Goal: Transaction & Acquisition: Download file/media

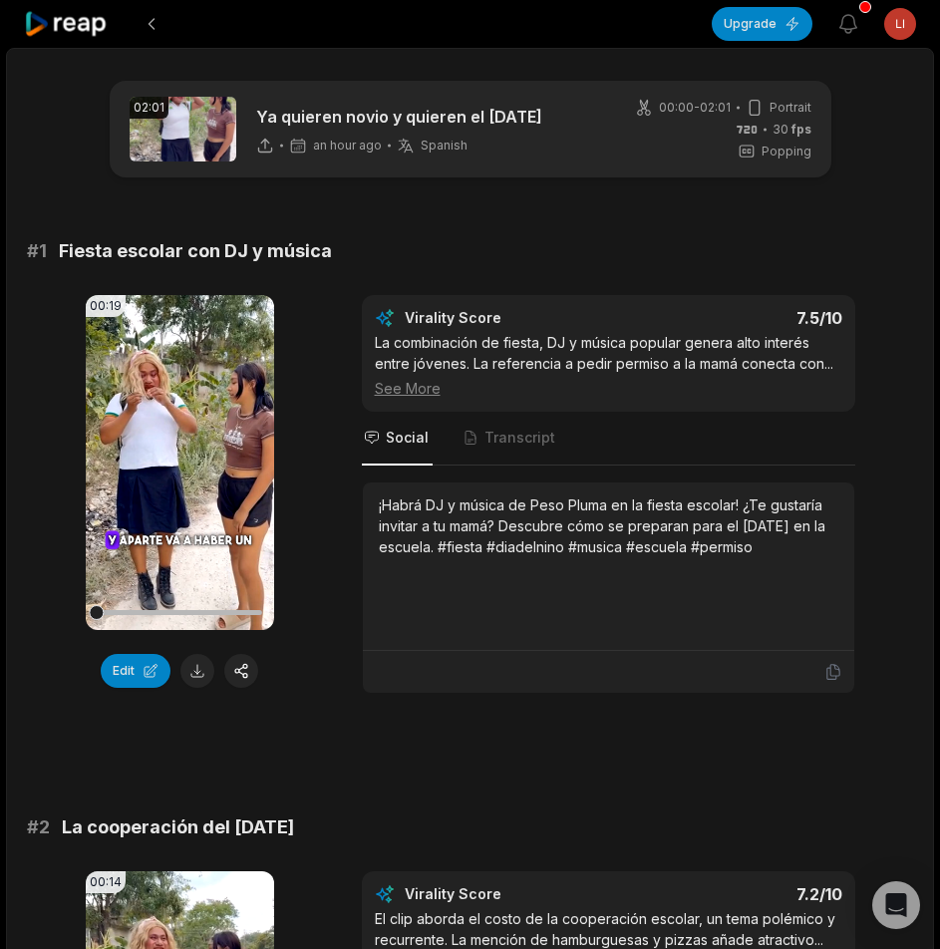
click at [75, 27] on icon at bounding box center [66, 24] width 85 height 27
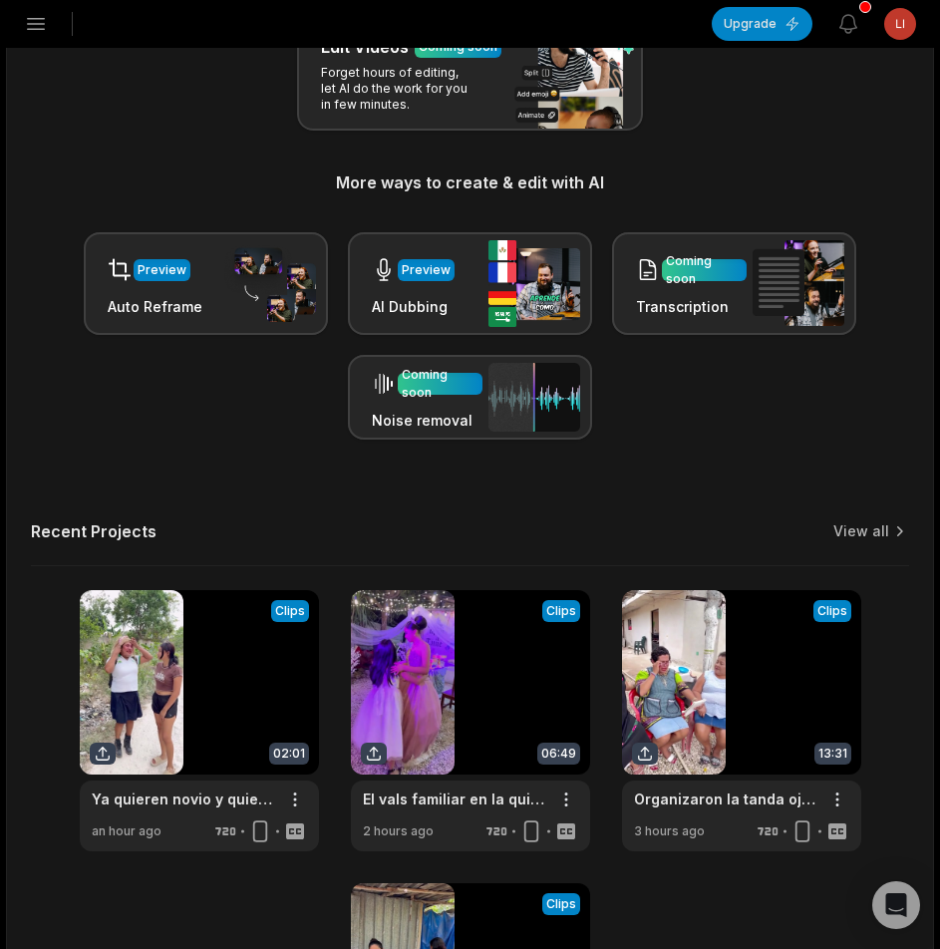
scroll to position [577, 0]
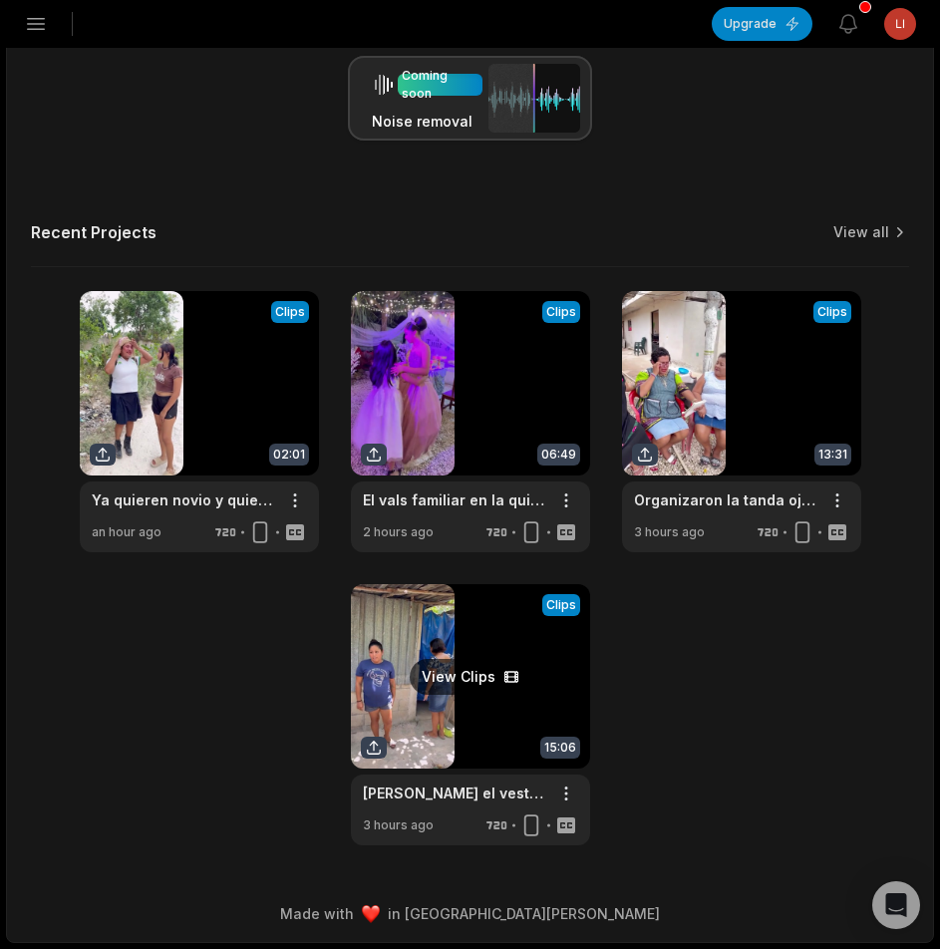
click at [507, 643] on link at bounding box center [470, 714] width 239 height 261
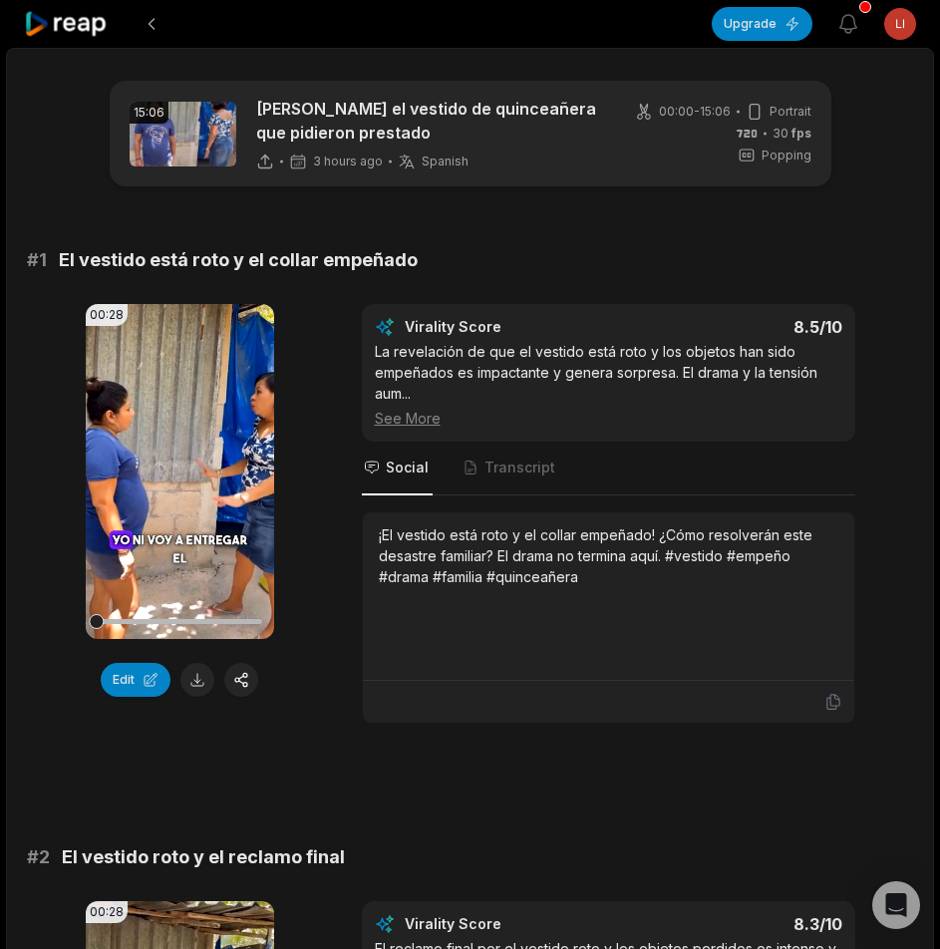
scroll to position [199, 0]
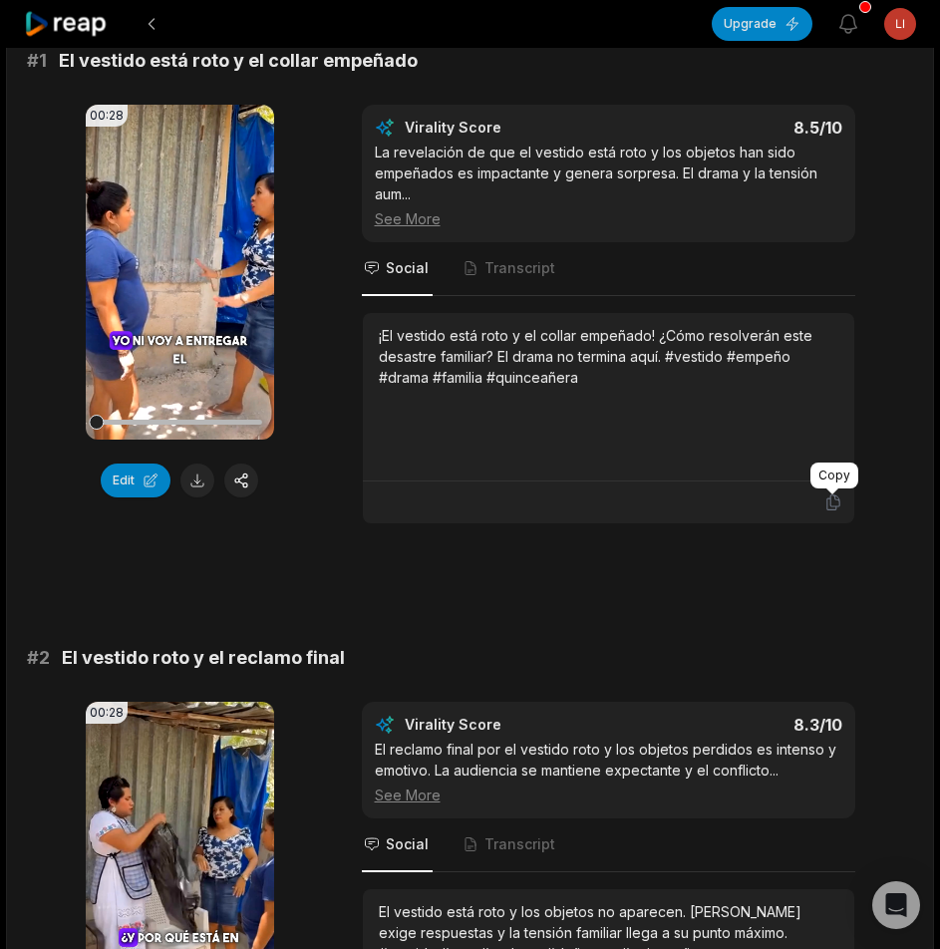
click at [832, 506] on icon at bounding box center [834, 503] width 18 height 18
click at [203, 484] on button at bounding box center [197, 481] width 34 height 34
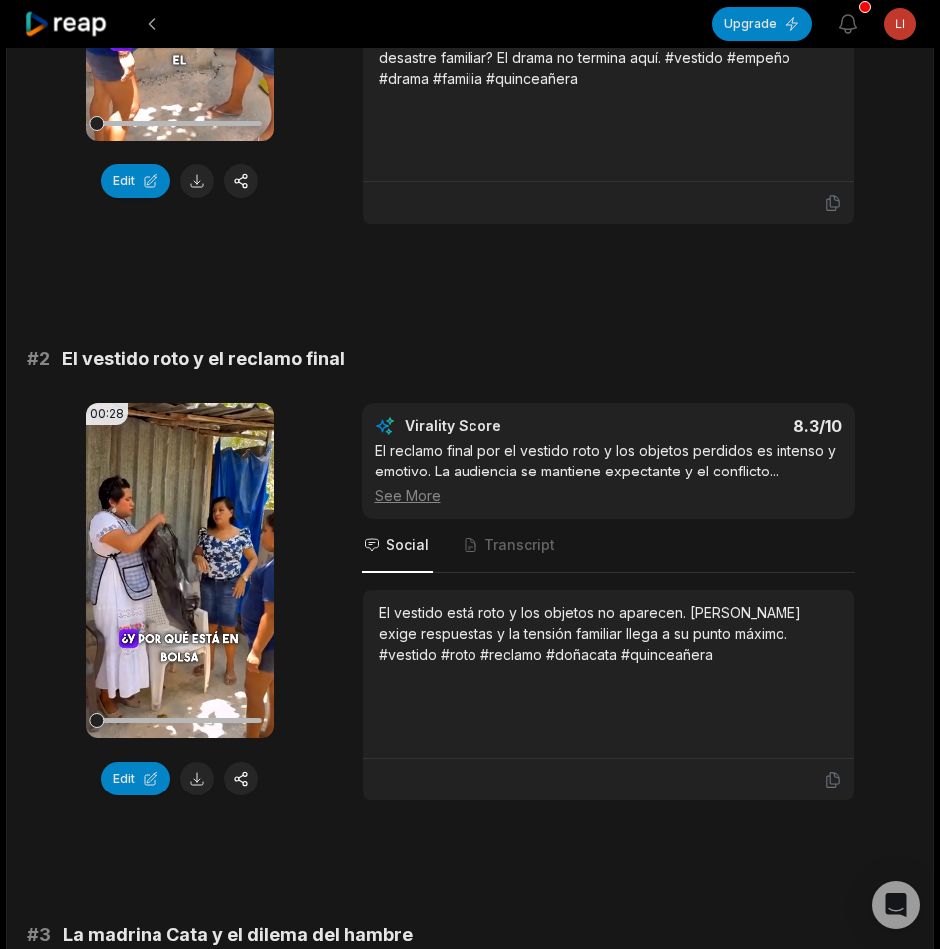
scroll to position [598, 0]
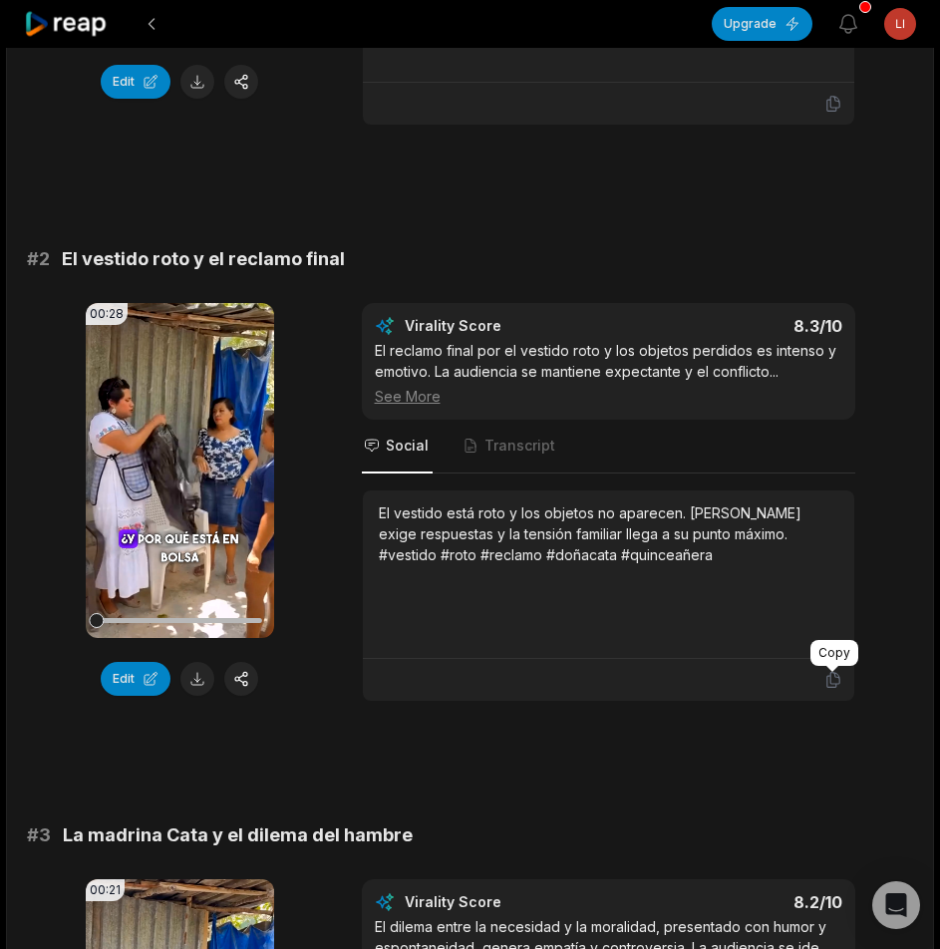
click at [838, 682] on icon at bounding box center [834, 680] width 18 height 18
click at [188, 676] on button at bounding box center [197, 679] width 34 height 34
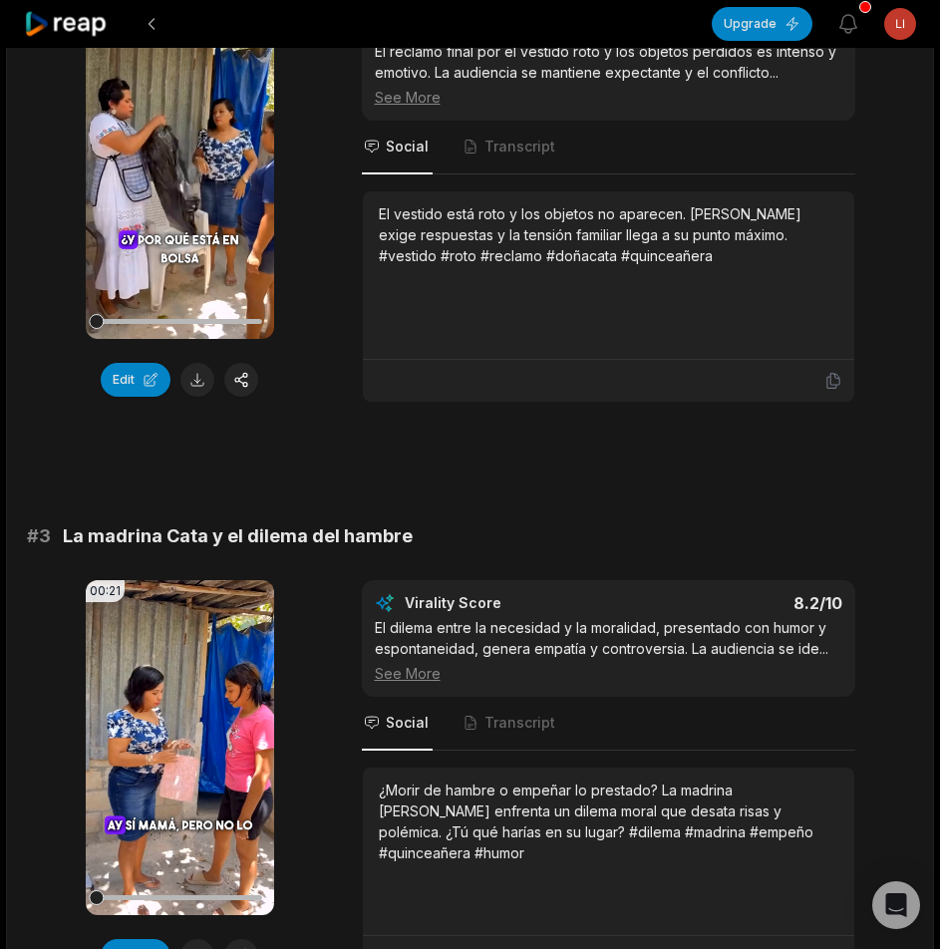
scroll to position [1197, 0]
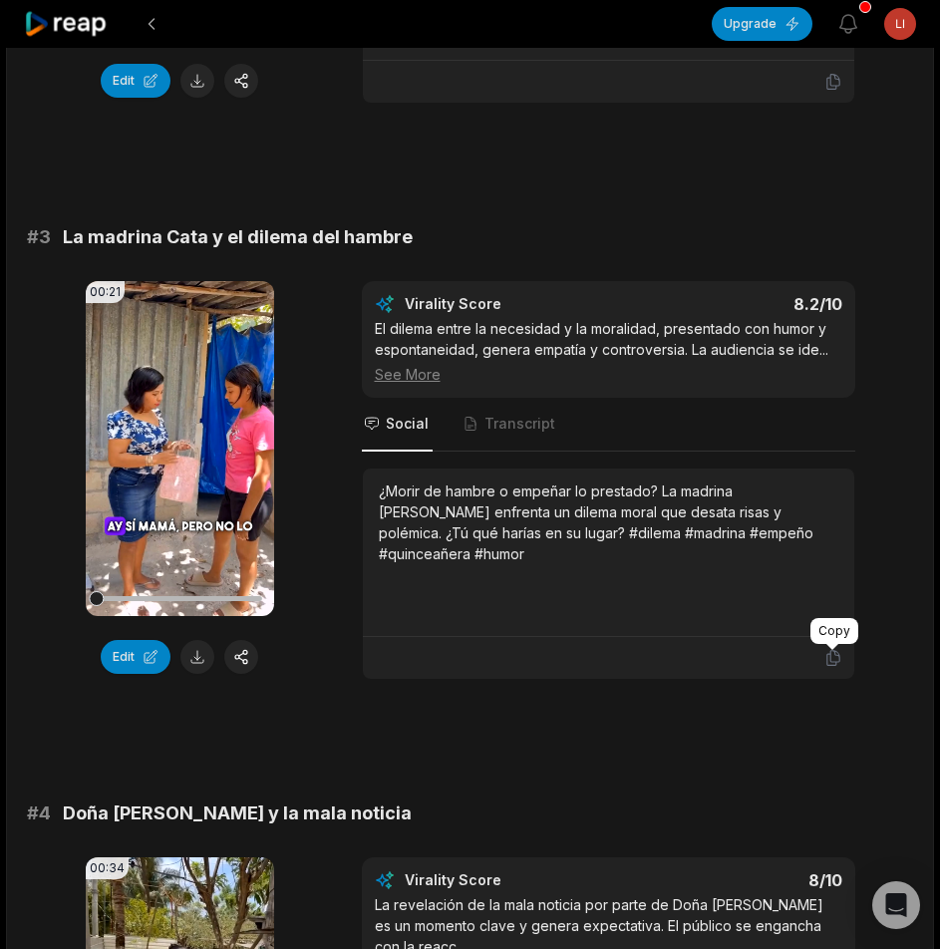
click at [828, 658] on icon at bounding box center [834, 658] width 18 height 18
click at [195, 648] on button at bounding box center [197, 657] width 34 height 34
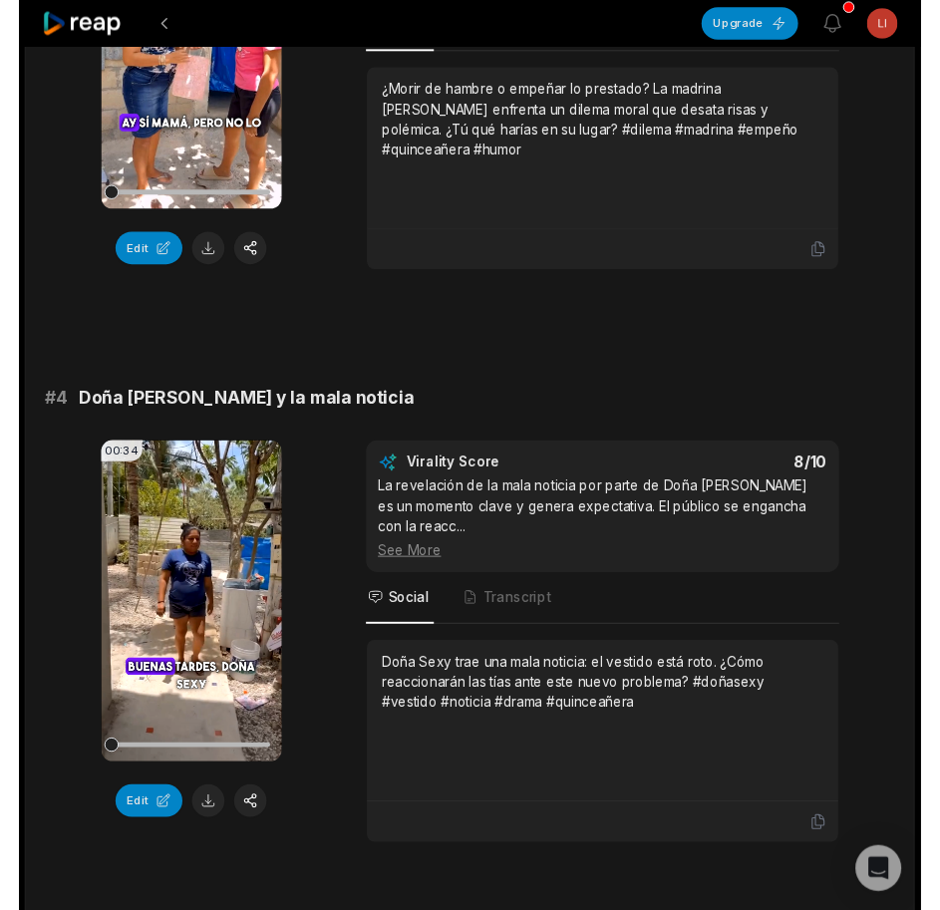
scroll to position [1695, 0]
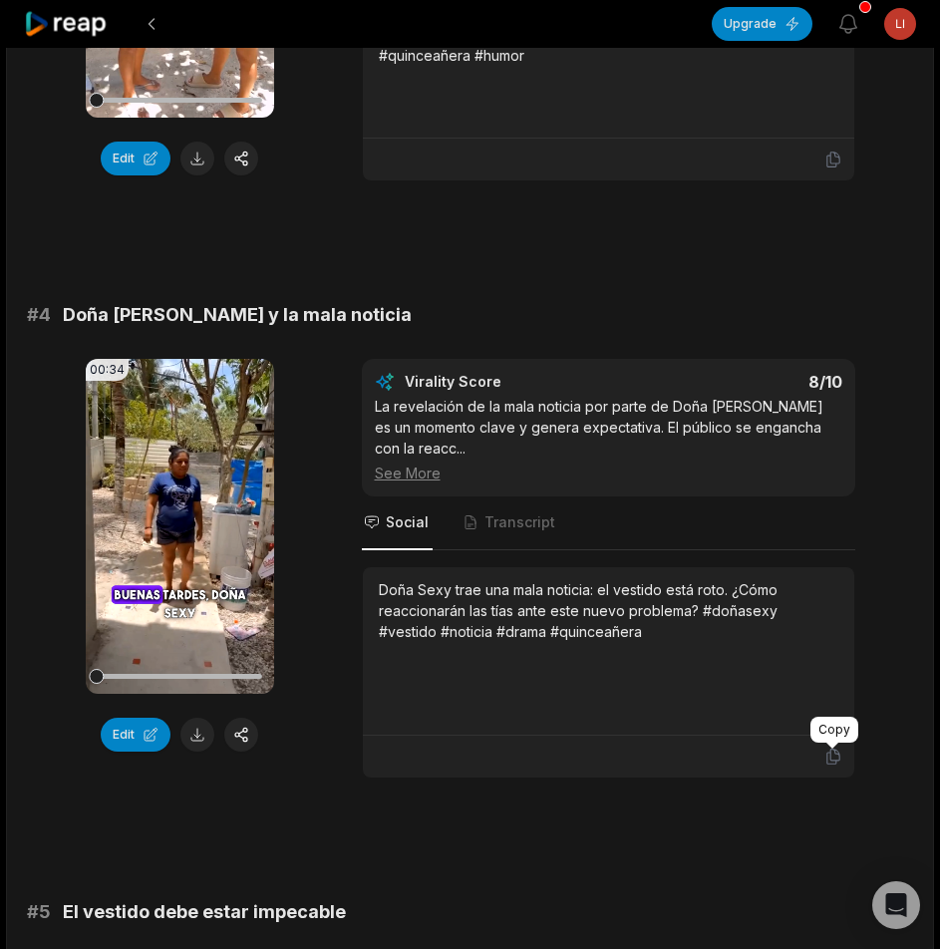
click at [837, 760] on icon at bounding box center [834, 757] width 18 height 18
click at [193, 735] on button at bounding box center [197, 735] width 34 height 34
